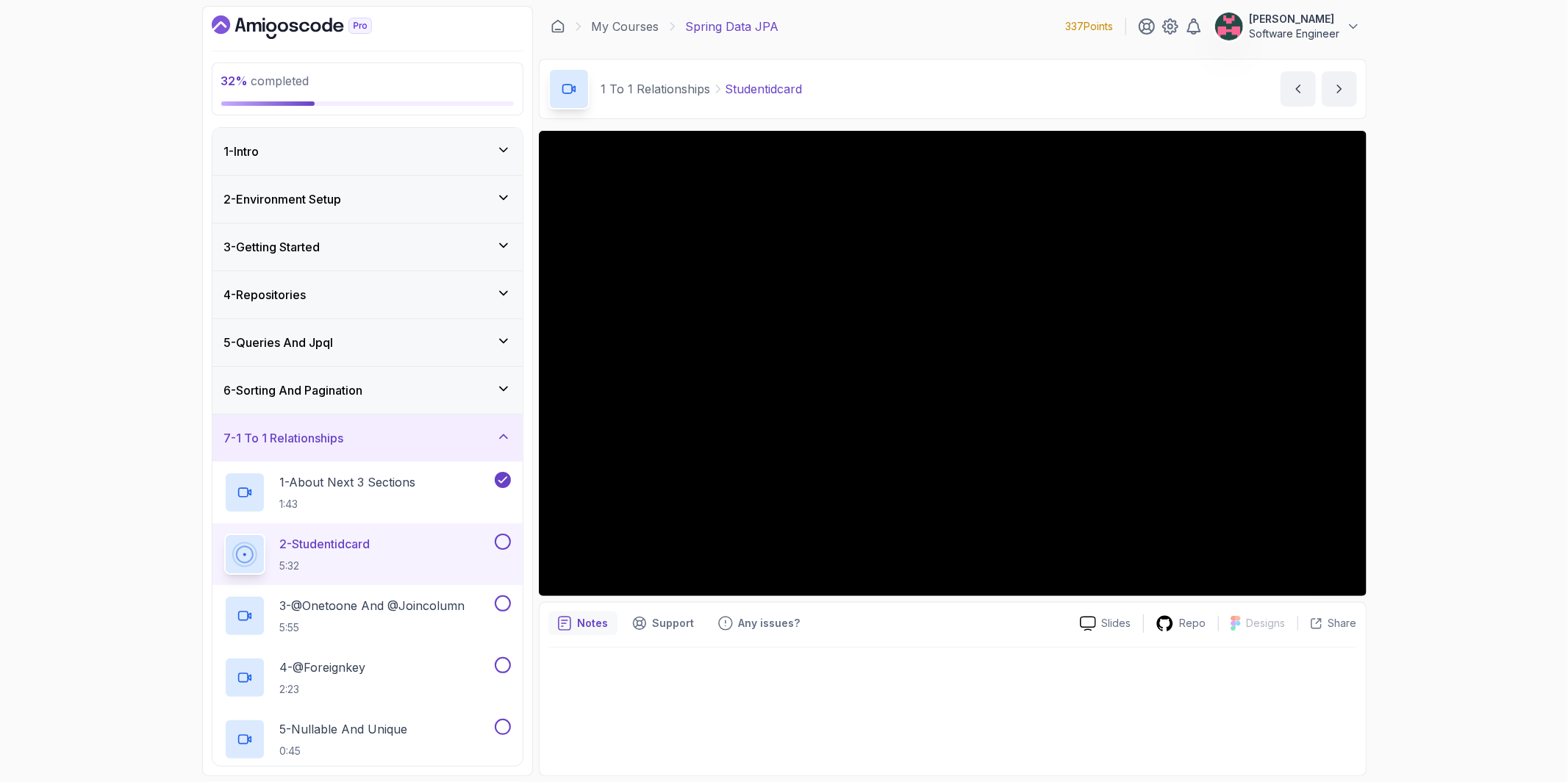
scroll to position [298, 0]
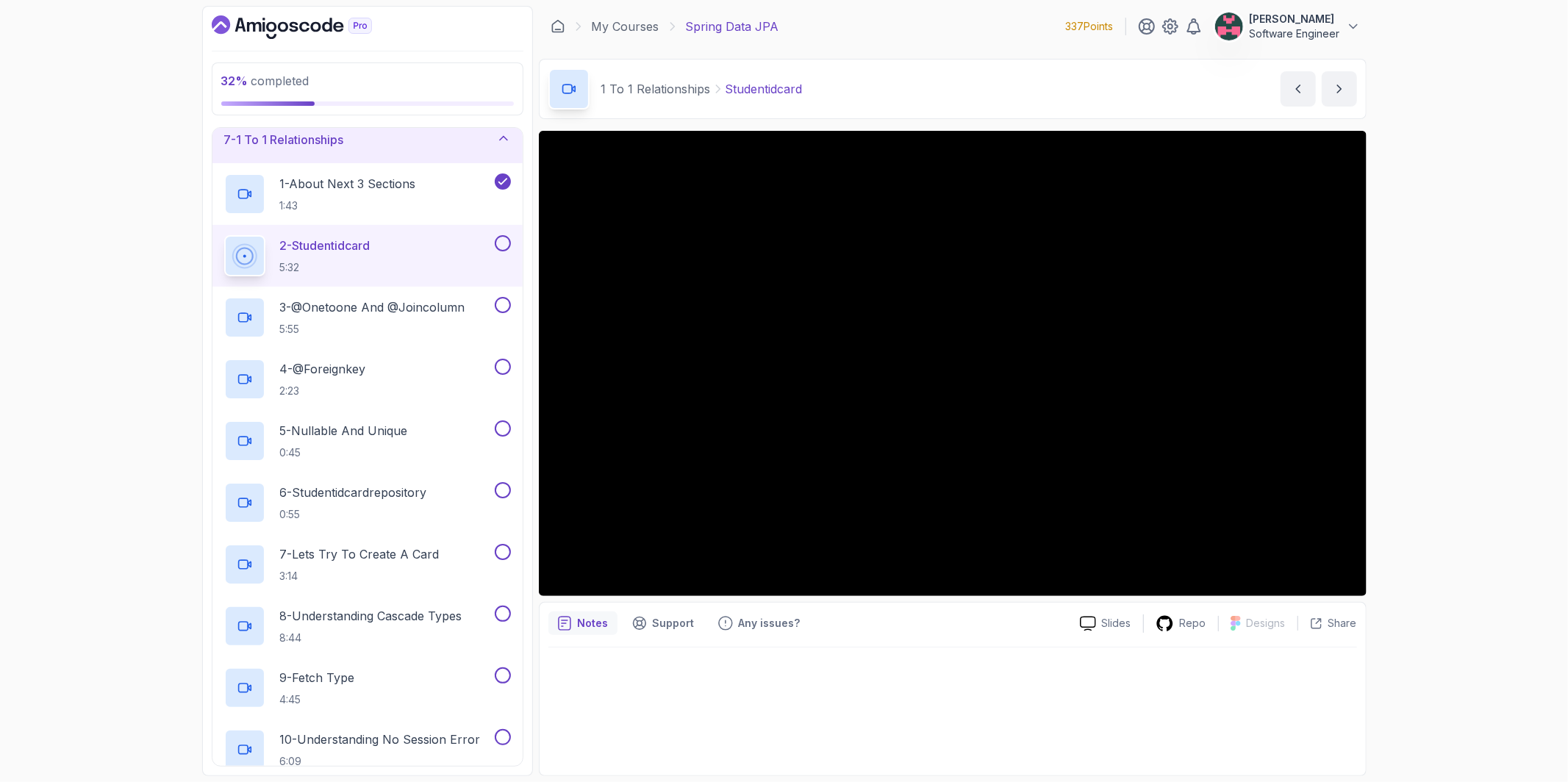
click at [504, 240] on button at bounding box center [502, 243] width 16 height 16
click at [411, 319] on h2 "3 - @Onetoone And @Joincolumn 5:55" at bounding box center [372, 318] width 186 height 39
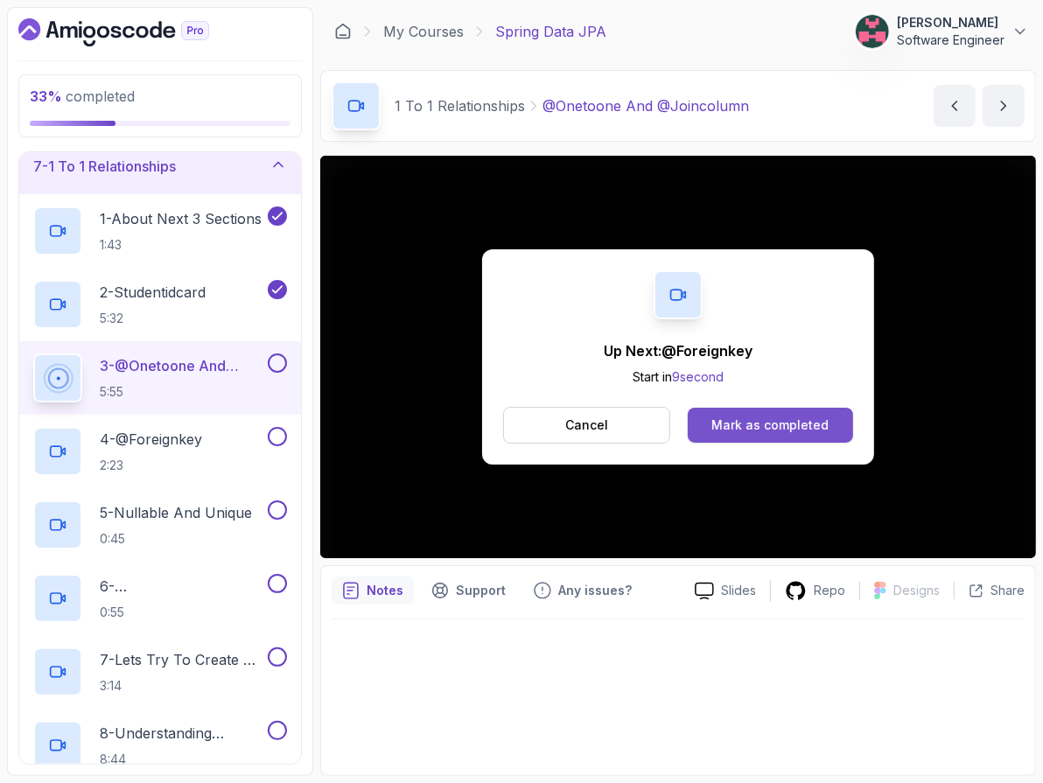
click at [845, 438] on button "Mark as completed" at bounding box center [770, 425] width 165 height 35
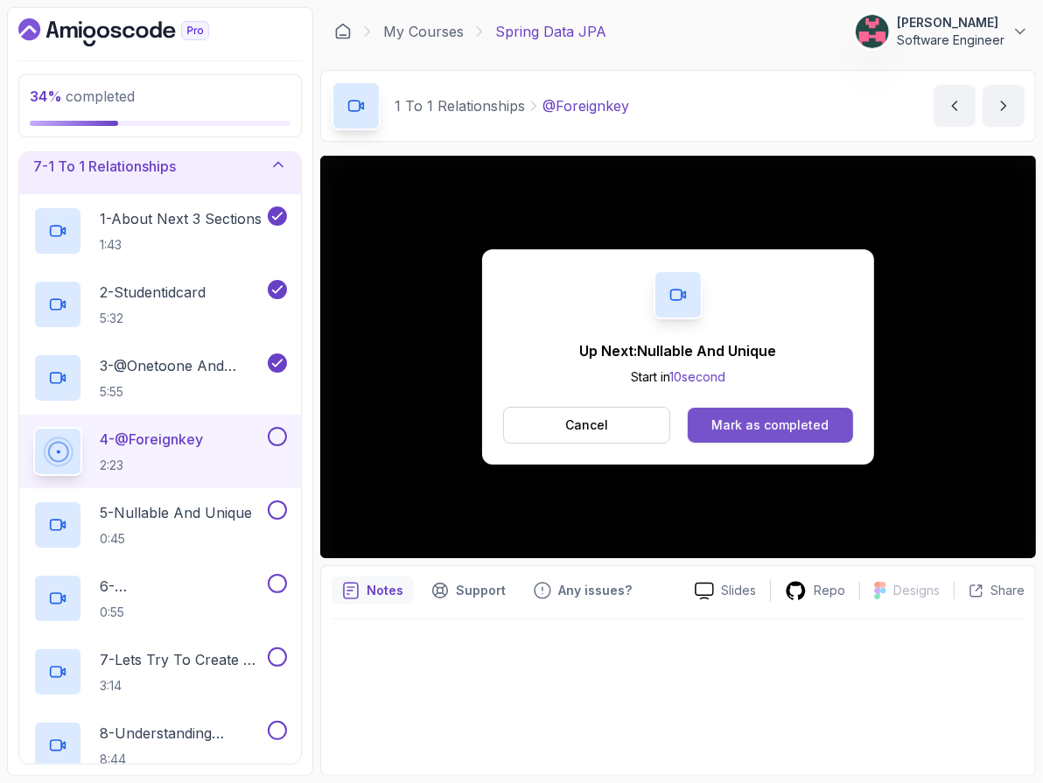
click at [732, 433] on div "Mark as completed" at bounding box center [769, 426] width 117 height 18
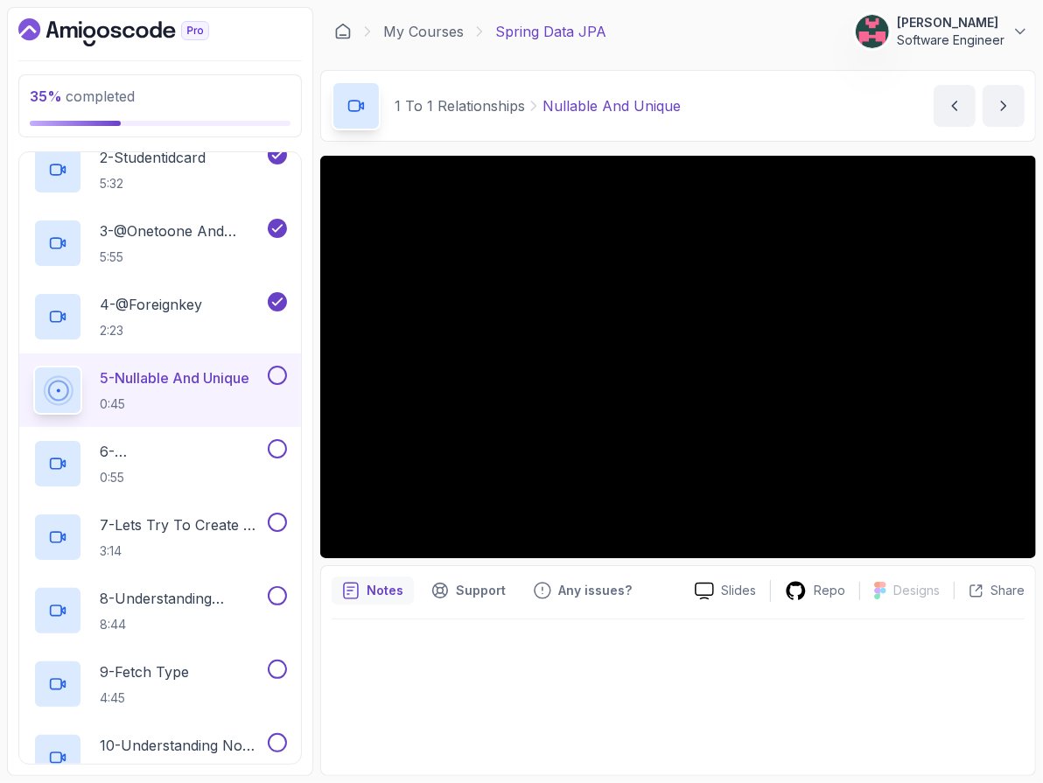
scroll to position [116, 0]
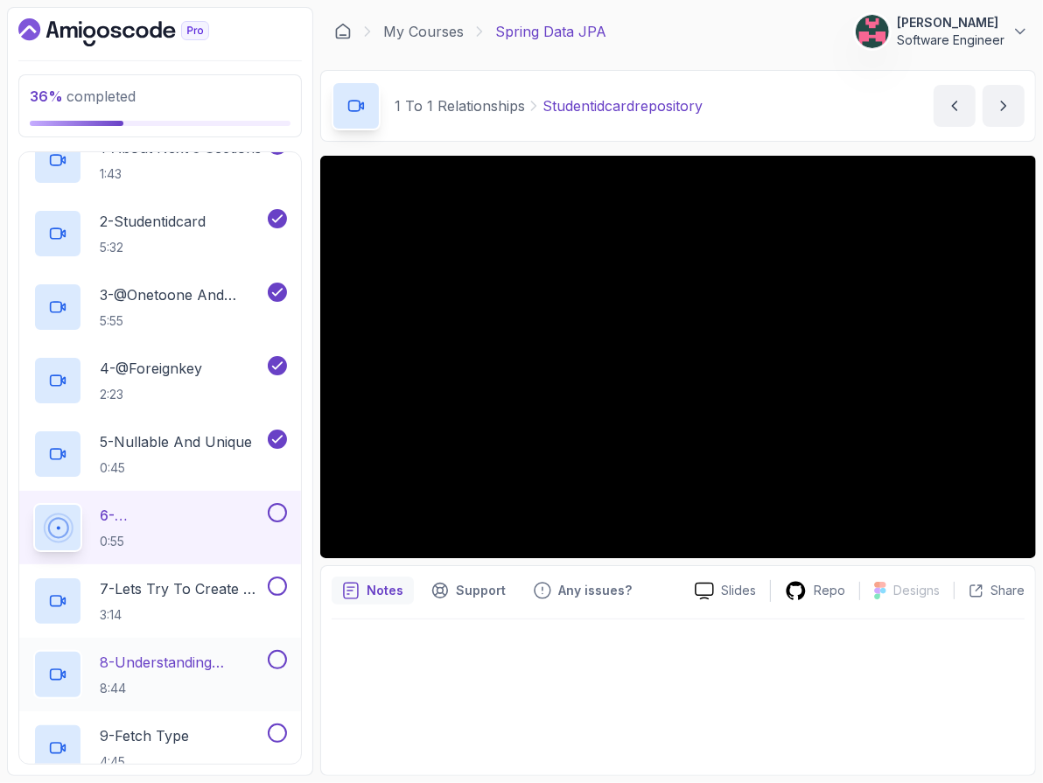
scroll to position [530, 0]
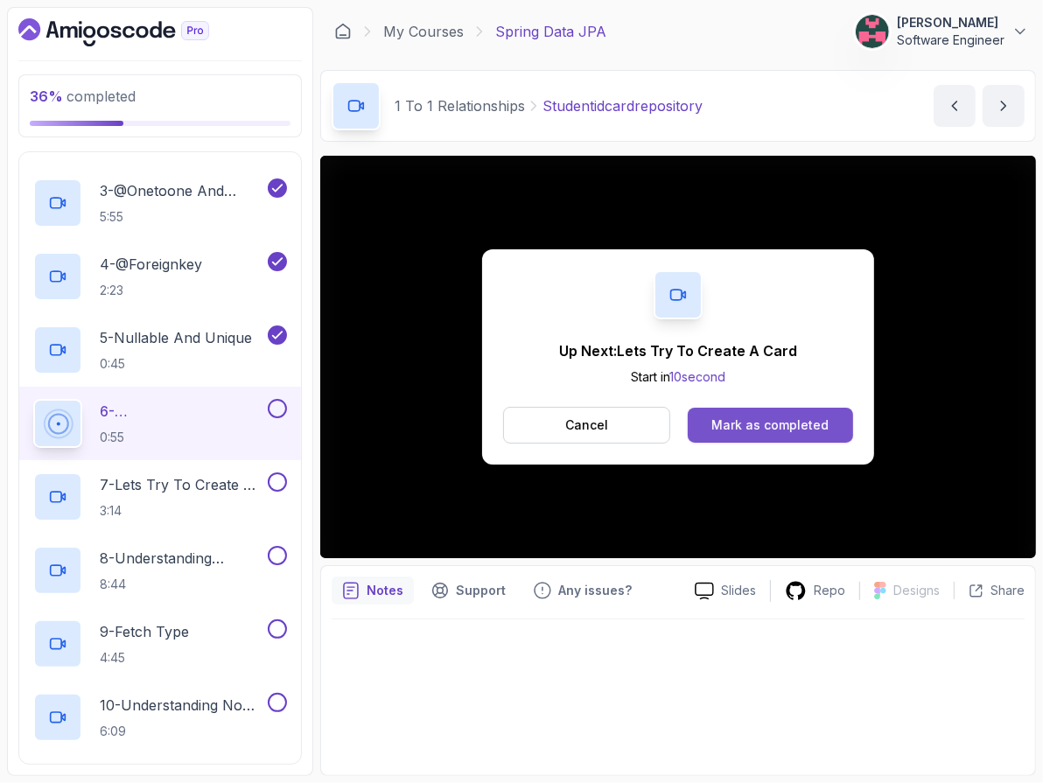
click at [723, 418] on div "Mark as completed" at bounding box center [769, 426] width 117 height 18
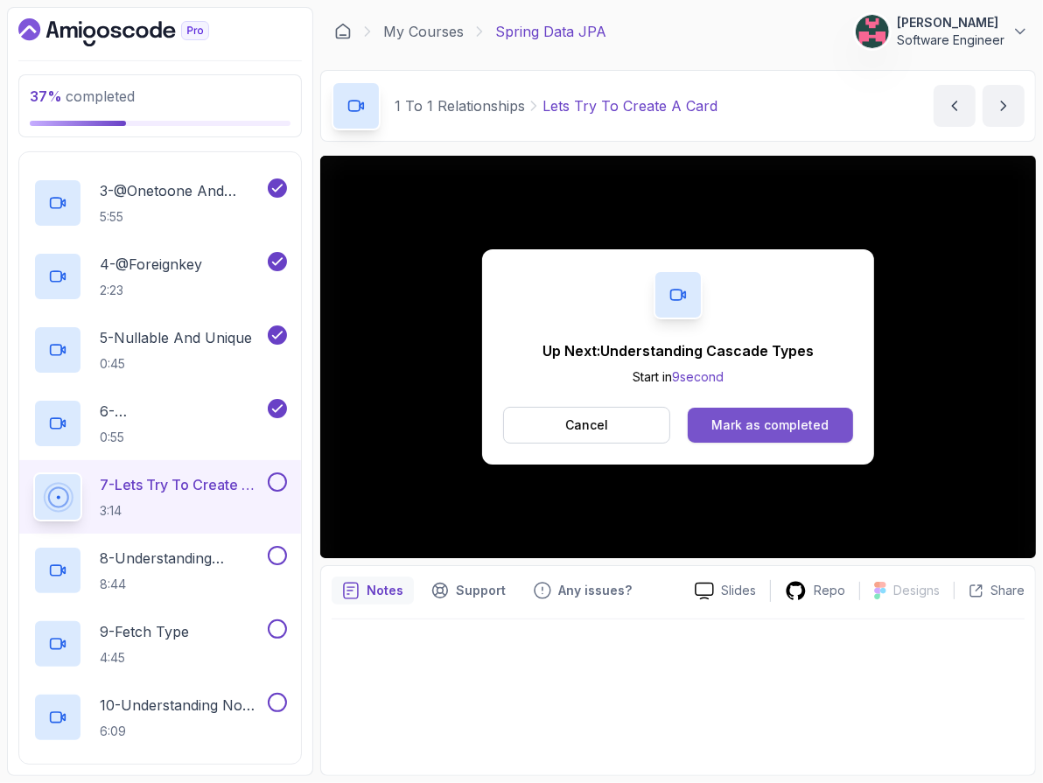
click at [820, 424] on div "Mark as completed" at bounding box center [769, 426] width 117 height 18
